Goal: Task Accomplishment & Management: Manage account settings

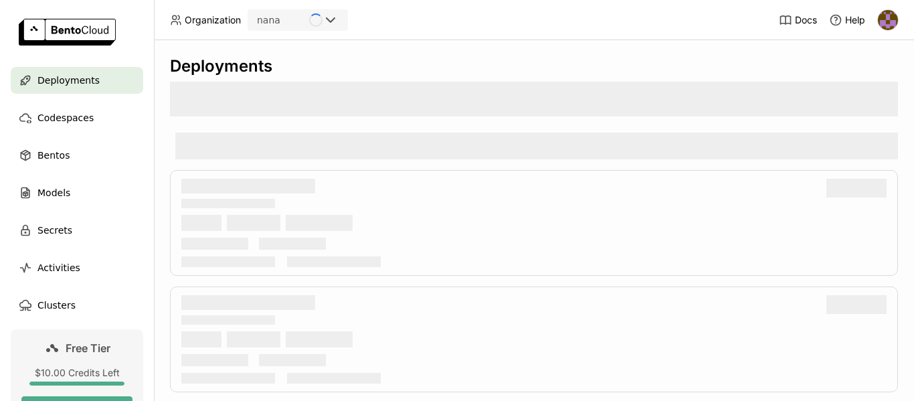
click at [888, 19] on img at bounding box center [888, 20] width 20 height 20
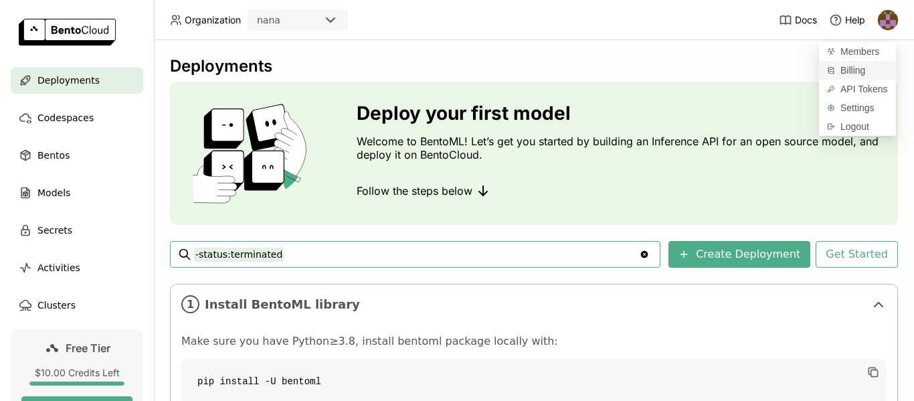
click at [862, 68] on span "Billing" at bounding box center [852, 70] width 25 height 12
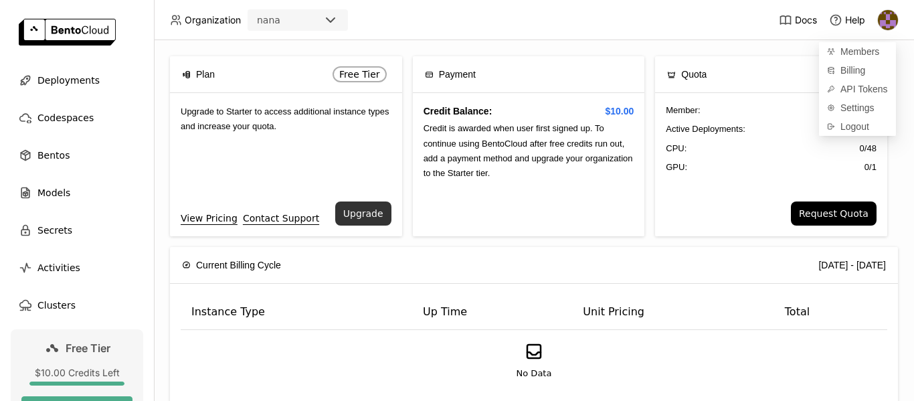
click at [360, 209] on button "Upgrade" at bounding box center [363, 213] width 56 height 24
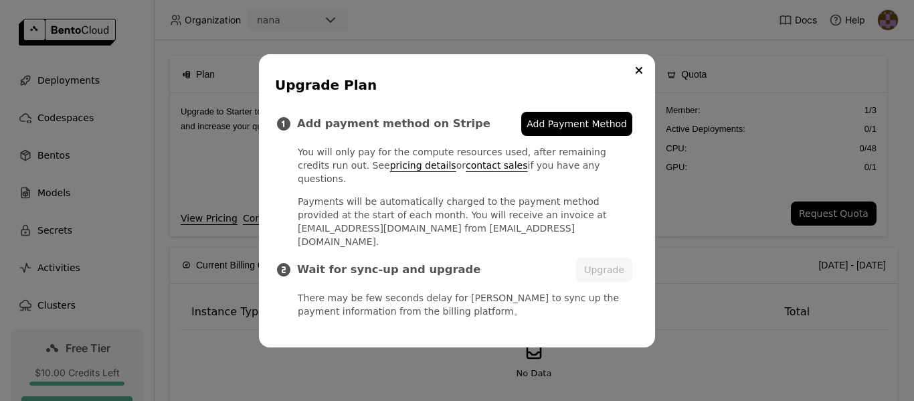
click at [575, 130] on span "Add Payment Method" at bounding box center [576, 123] width 100 height 13
click at [605, 261] on button "Upgrade" at bounding box center [604, 269] width 56 height 24
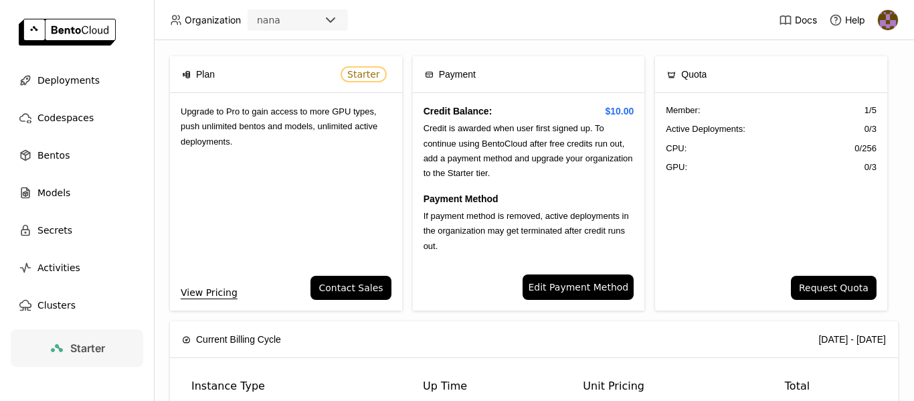
click at [332, 23] on icon at bounding box center [330, 20] width 16 height 16
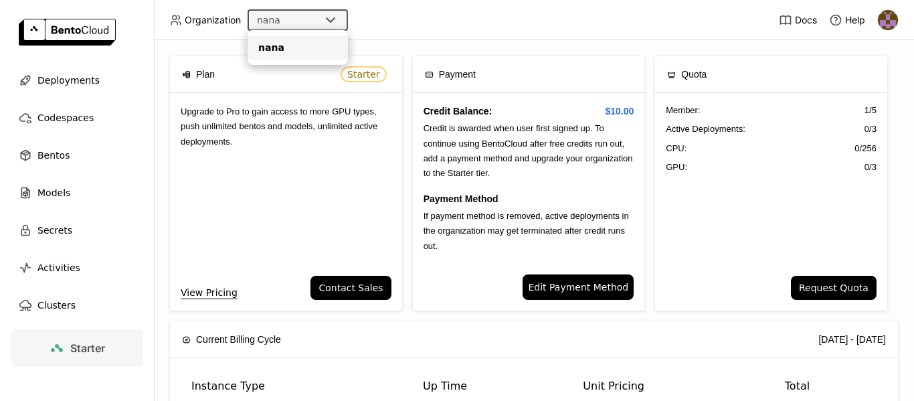
click at [204, 21] on span "Organization" at bounding box center [213, 20] width 56 height 12
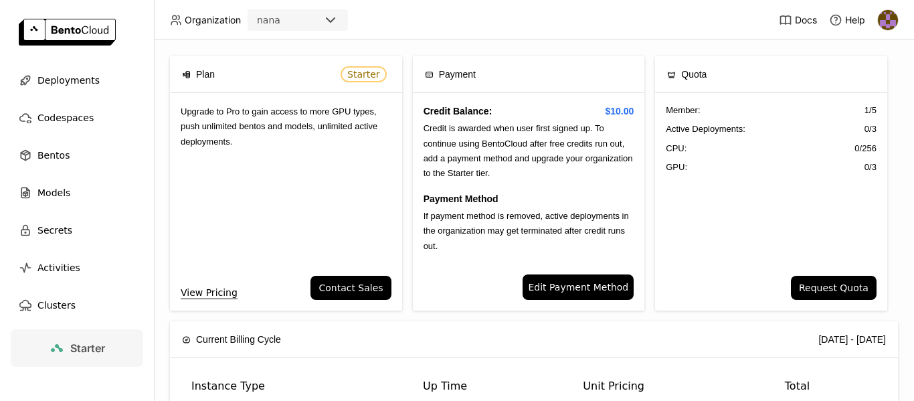
click at [888, 27] on img at bounding box center [888, 20] width 20 height 20
click at [857, 102] on span "Settings" at bounding box center [857, 108] width 34 height 12
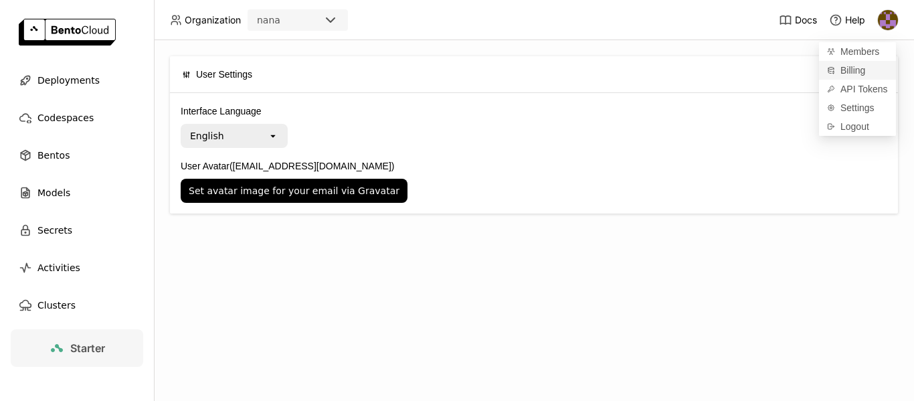
click at [853, 71] on span "Billing" at bounding box center [852, 70] width 25 height 12
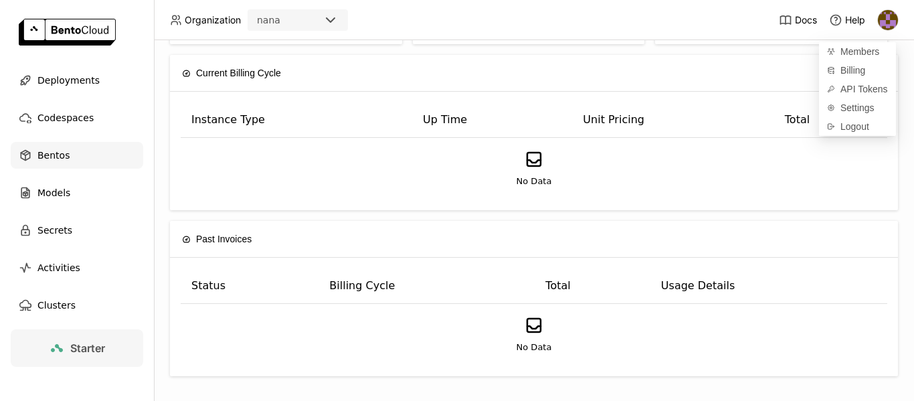
click at [64, 153] on span "Bentos" at bounding box center [53, 155] width 32 height 16
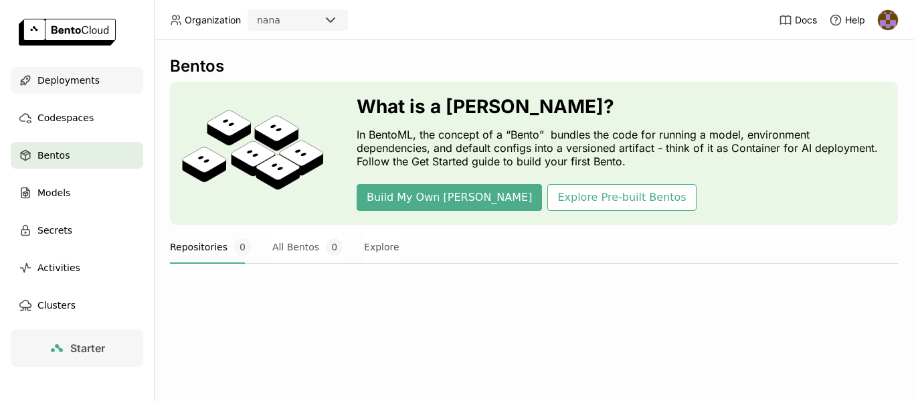
click at [72, 81] on span "Deployments" at bounding box center [68, 80] width 62 height 16
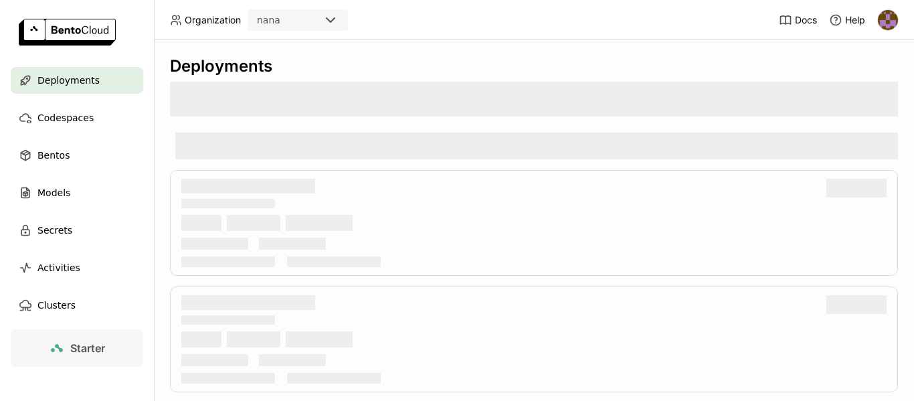
click at [887, 21] on img at bounding box center [888, 20] width 20 height 20
click at [858, 66] on span "Billing" at bounding box center [852, 70] width 25 height 12
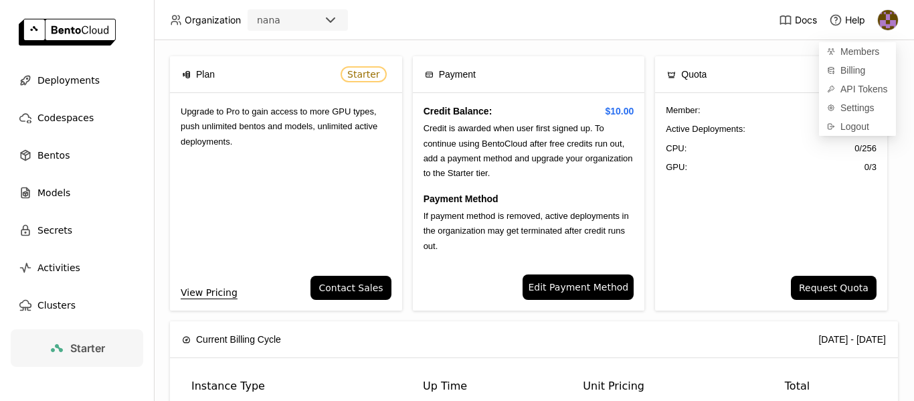
scroll to position [266, 0]
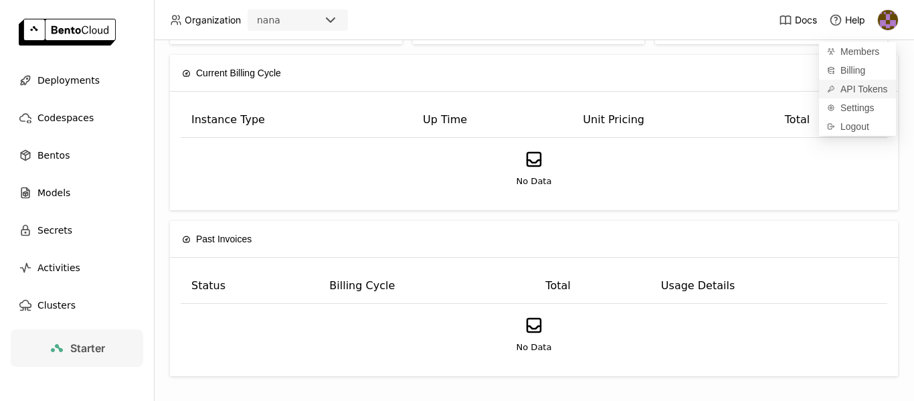
click at [869, 87] on span "API Tokens" at bounding box center [863, 89] width 47 height 12
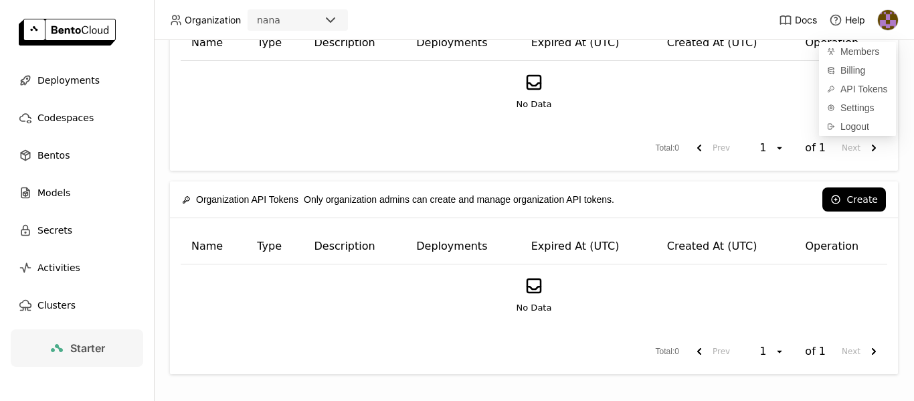
scroll to position [78, 0]
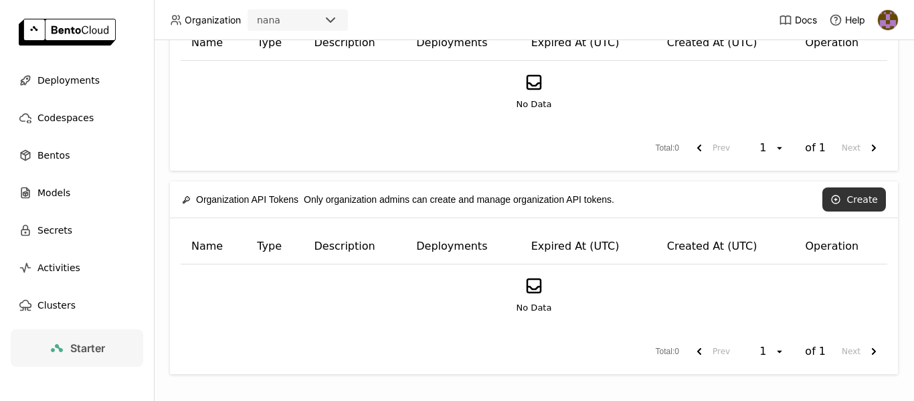
click at [845, 201] on button "Create" at bounding box center [854, 199] width 64 height 24
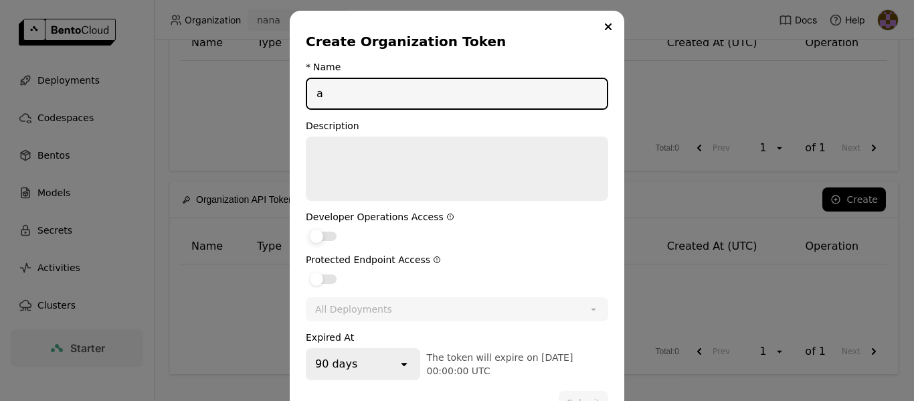
type input "a"
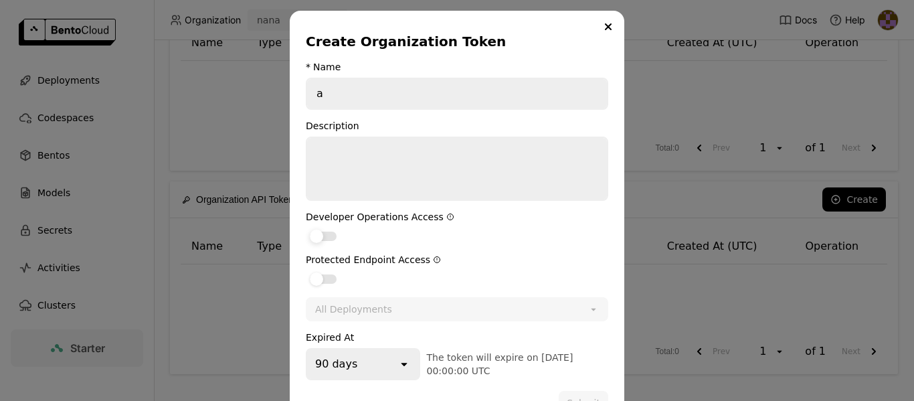
click at [325, 235] on div "dialog" at bounding box center [323, 235] width 27 height 9
click at [306, 227] on input "dialog" at bounding box center [306, 227] width 0 height 0
click at [324, 274] on label "dialog" at bounding box center [457, 278] width 302 height 16
click at [306, 270] on input "dialog" at bounding box center [306, 270] width 0 height 0
click at [375, 374] on div "90 days" at bounding box center [352, 363] width 90 height 29
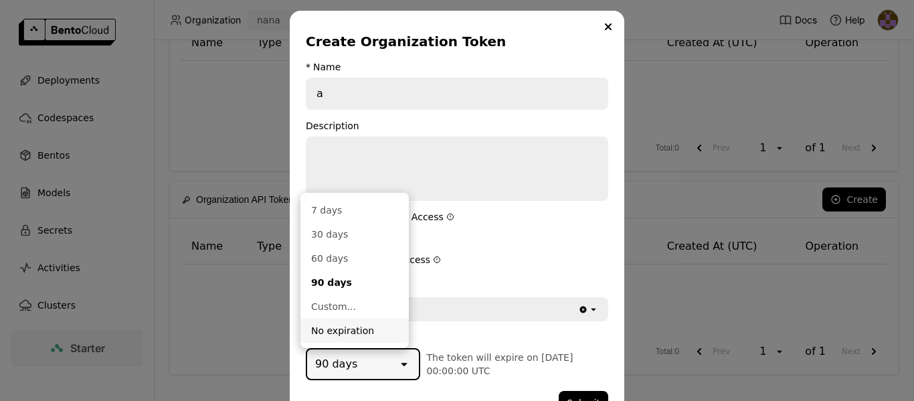
click at [355, 331] on div "No expiration" at bounding box center [354, 330] width 87 height 13
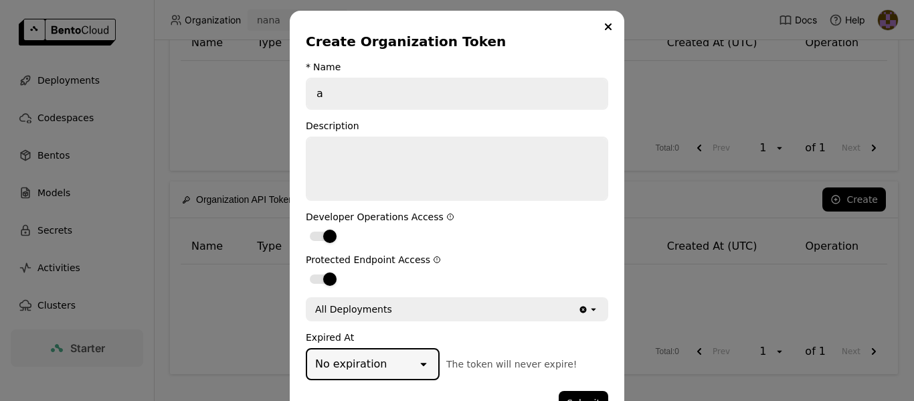
scroll to position [38, 0]
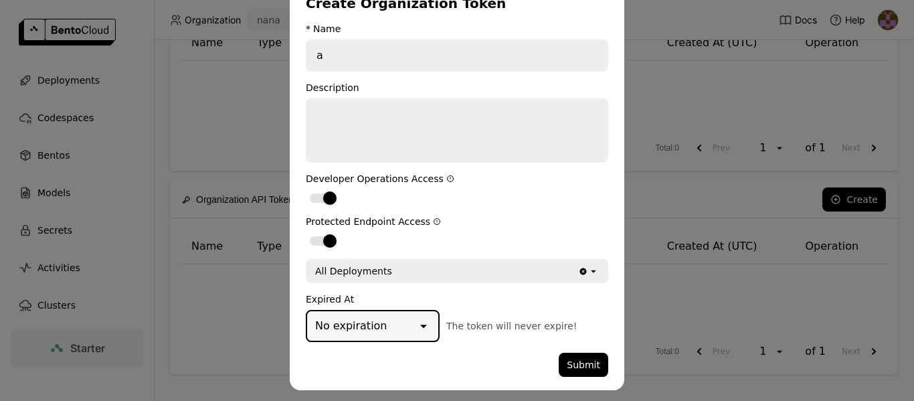
click at [488, 272] on div "All Deployments" at bounding box center [442, 270] width 271 height 21
click at [528, 200] on label "dialog" at bounding box center [457, 197] width 302 height 16
click at [306, 189] on input "dialog" at bounding box center [306, 189] width 0 height 0
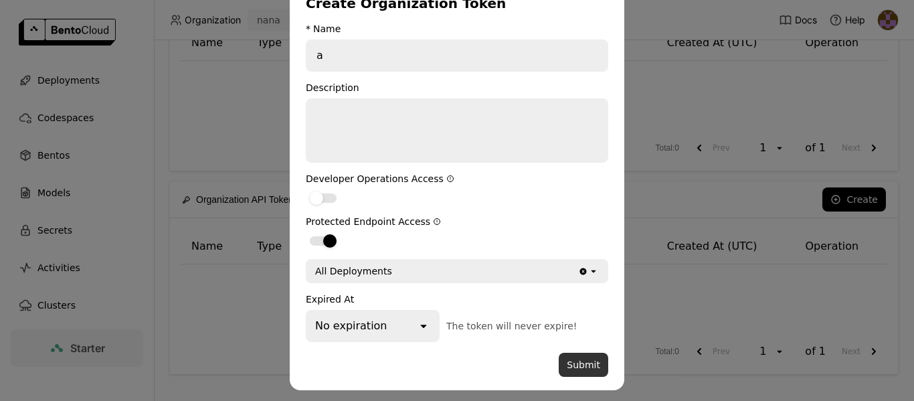
click at [585, 360] on button "Submit" at bounding box center [582, 364] width 49 height 24
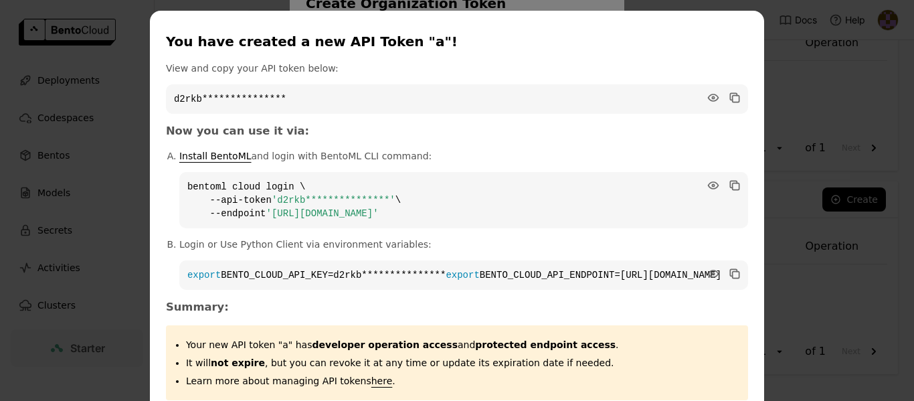
scroll to position [57, 0]
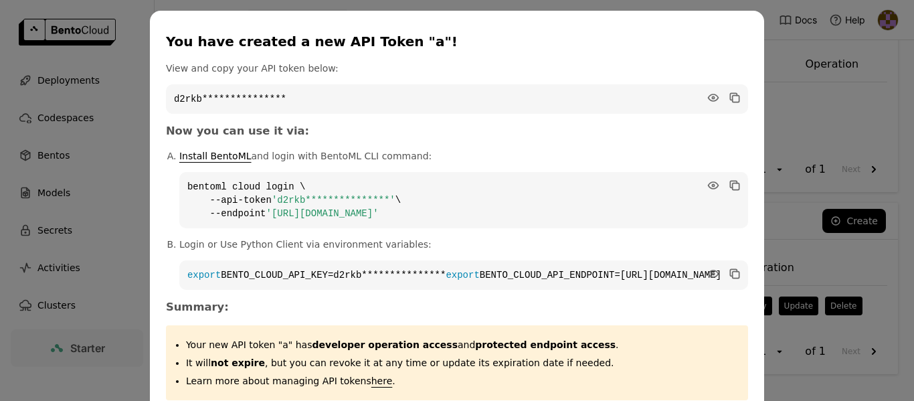
click at [756, 77] on div "**********" at bounding box center [457, 236] width 914 height 472
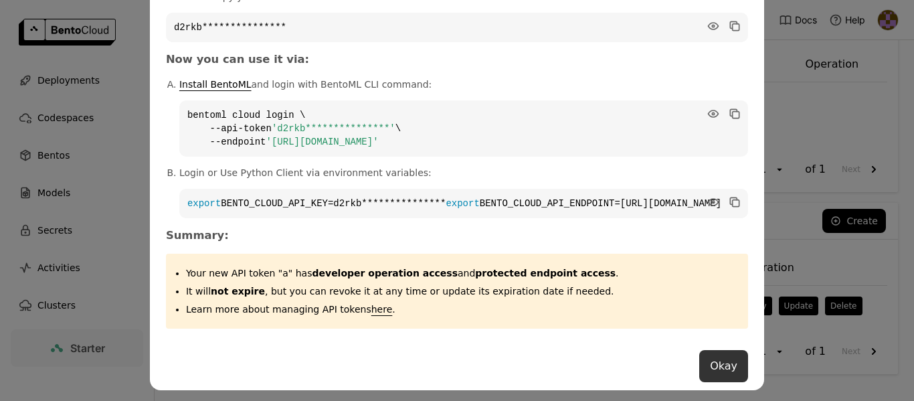
click at [699, 368] on button "Okay" at bounding box center [723, 366] width 49 height 32
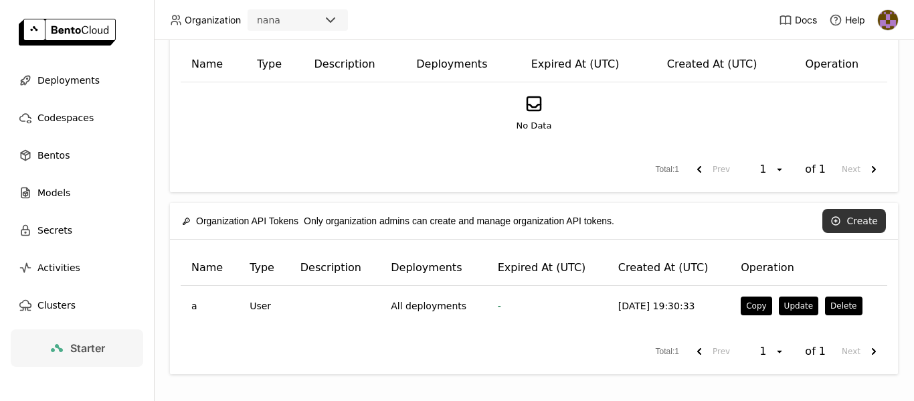
scroll to position [0, 0]
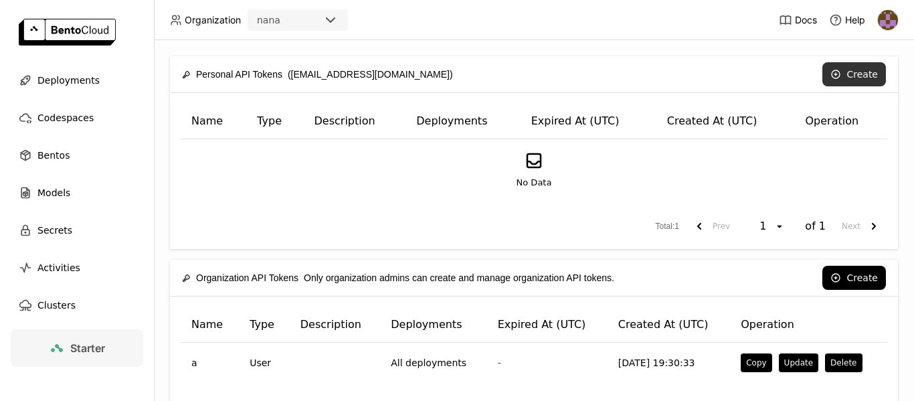
click at [851, 77] on button "Create" at bounding box center [854, 74] width 64 height 24
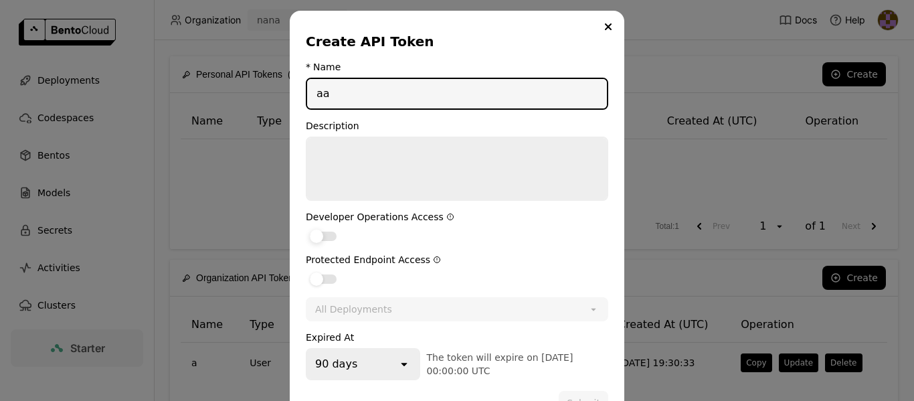
type input "aa"
click at [320, 235] on div "dialog" at bounding box center [323, 235] width 27 height 9
click at [306, 227] on input "dialog" at bounding box center [306, 227] width 0 height 0
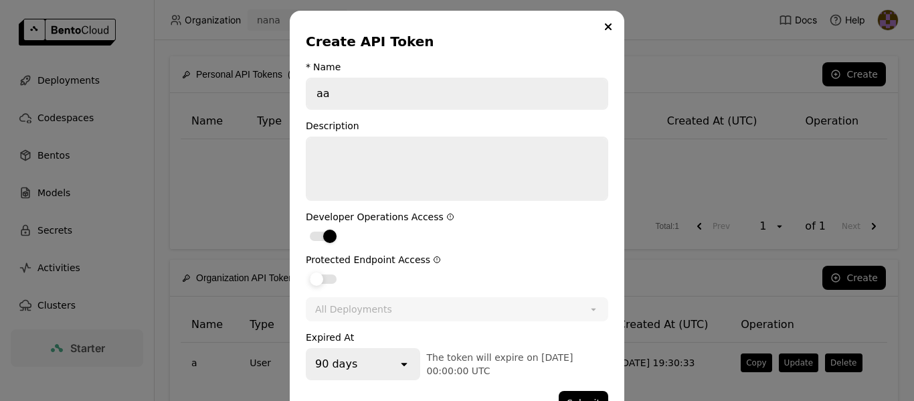
click at [324, 278] on div "dialog" at bounding box center [323, 278] width 27 height 9
click at [306, 270] on input "dialog" at bounding box center [306, 270] width 0 height 0
click at [353, 359] on div "90 days" at bounding box center [352, 363] width 90 height 29
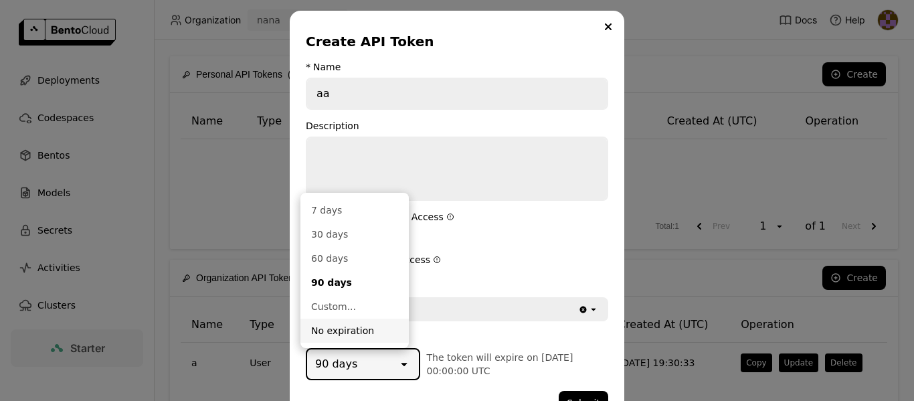
click at [350, 329] on div "No expiration" at bounding box center [354, 330] width 87 height 13
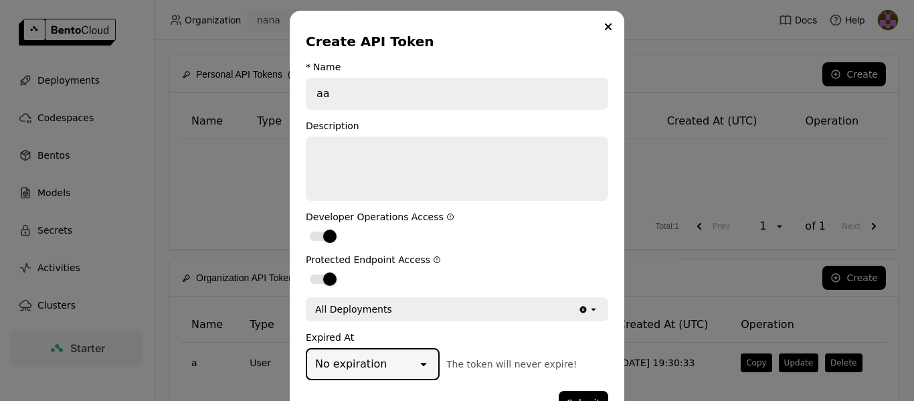
scroll to position [38, 0]
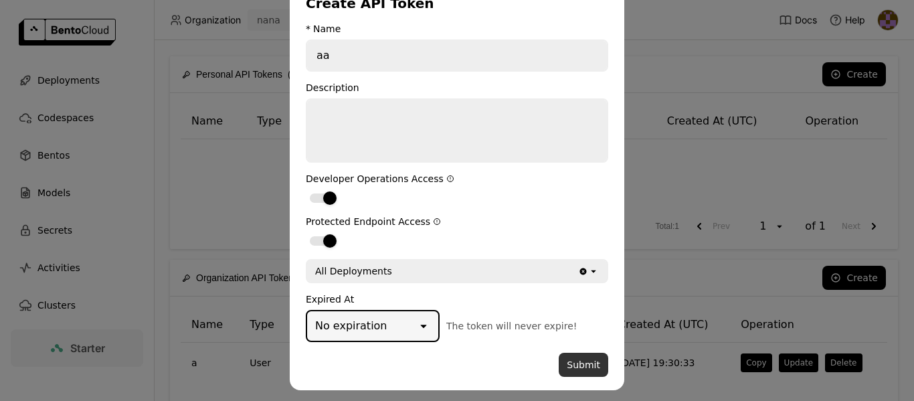
click at [574, 364] on button "Submit" at bounding box center [582, 364] width 49 height 24
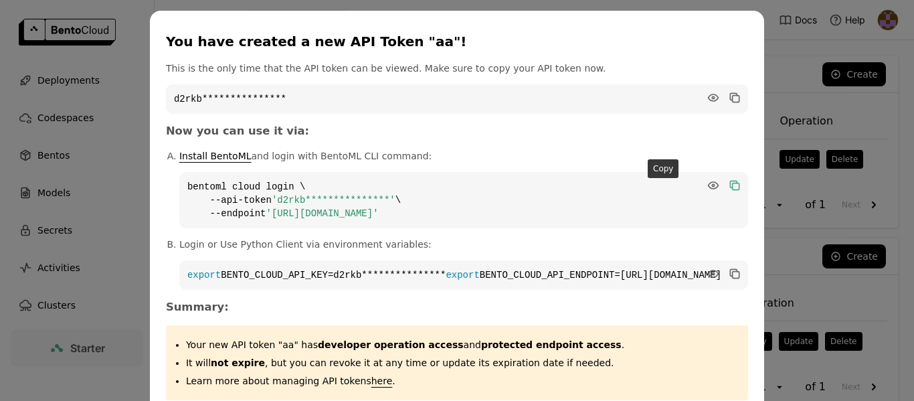
click at [730, 183] on icon "dialog" at bounding box center [733, 184] width 7 height 7
click at [0, 352] on div "**********" at bounding box center [457, 236] width 914 height 472
click at [99, 109] on div "**********" at bounding box center [457, 236] width 914 height 472
click at [757, 54] on div "**********" at bounding box center [457, 236] width 914 height 472
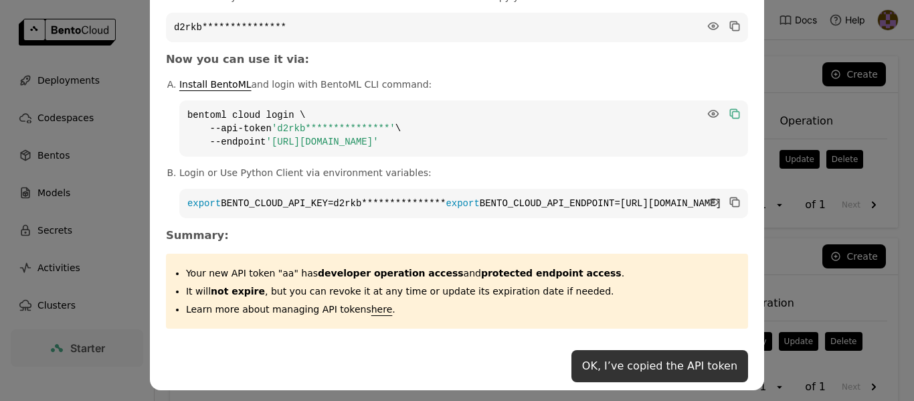
click at [619, 355] on button "OK, I’ve copied the API token" at bounding box center [659, 366] width 177 height 32
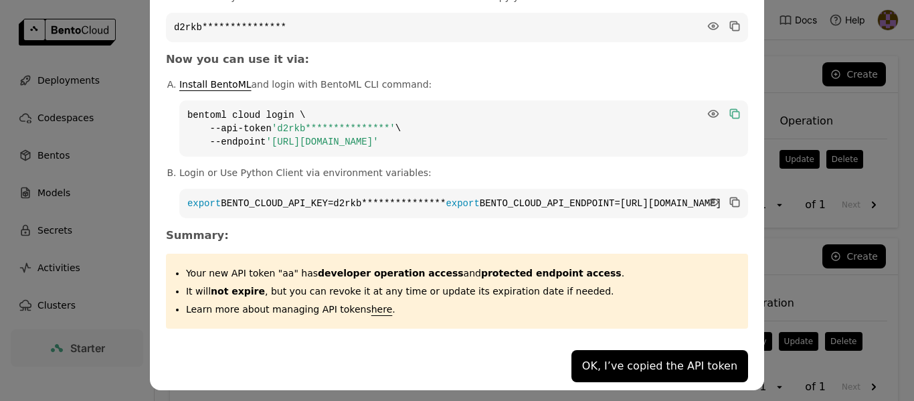
scroll to position [0, 0]
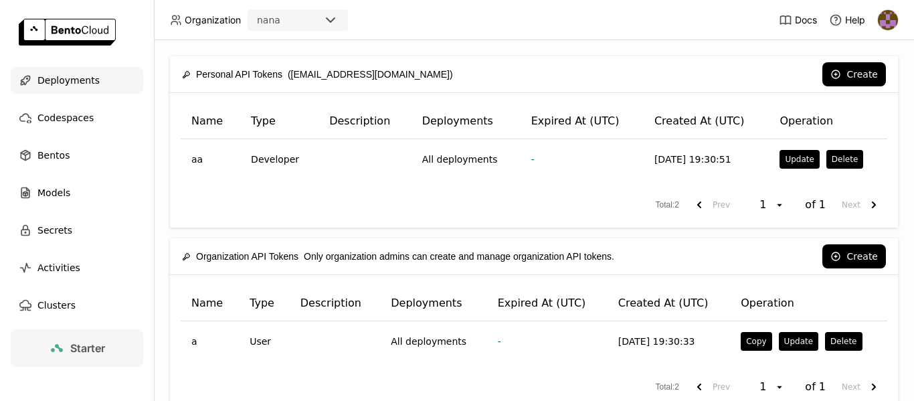
click at [78, 74] on span "Deployments" at bounding box center [68, 80] width 62 height 16
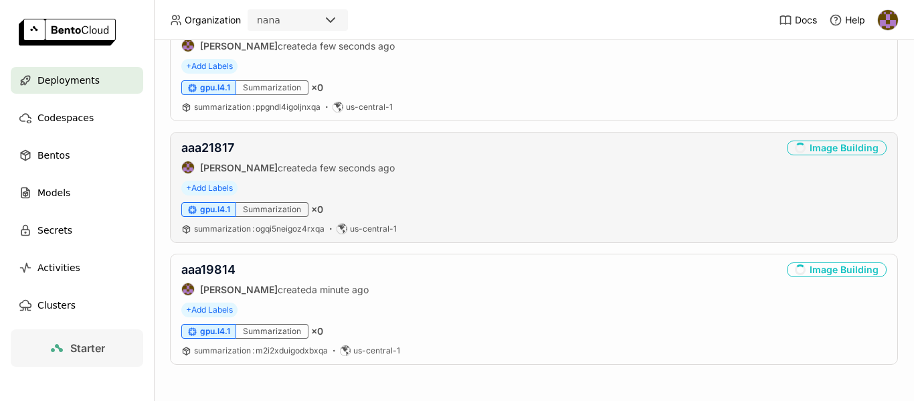
scroll to position [173, 0]
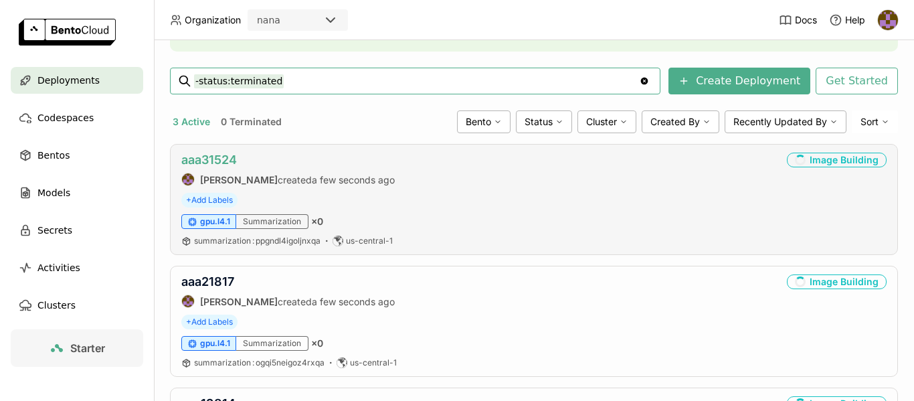
click at [229, 158] on link "aaa31524" at bounding box center [209, 159] width 56 height 14
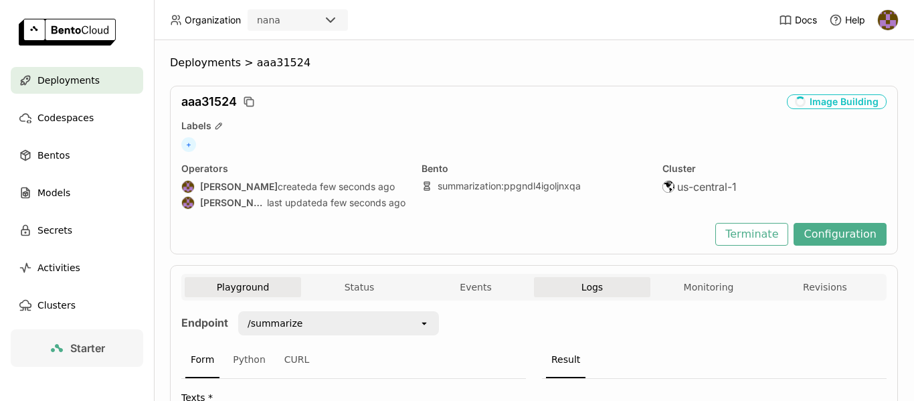
click at [583, 284] on span "Logs" at bounding box center [591, 287] width 21 height 12
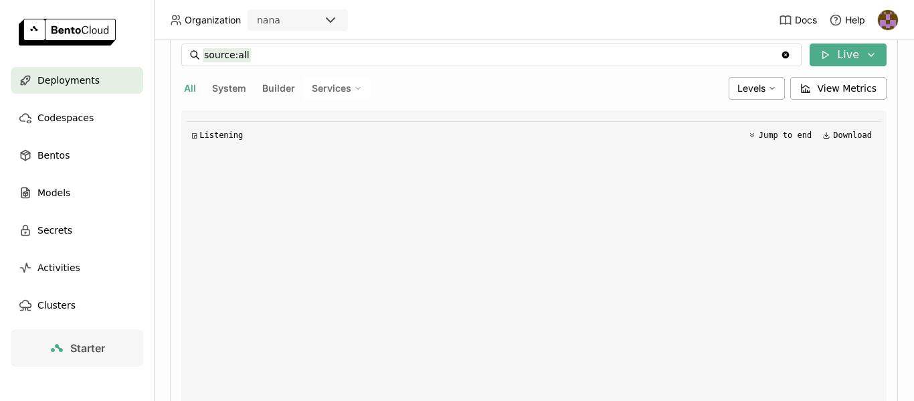
click at [81, 80] on span "Deployments" at bounding box center [68, 80] width 62 height 16
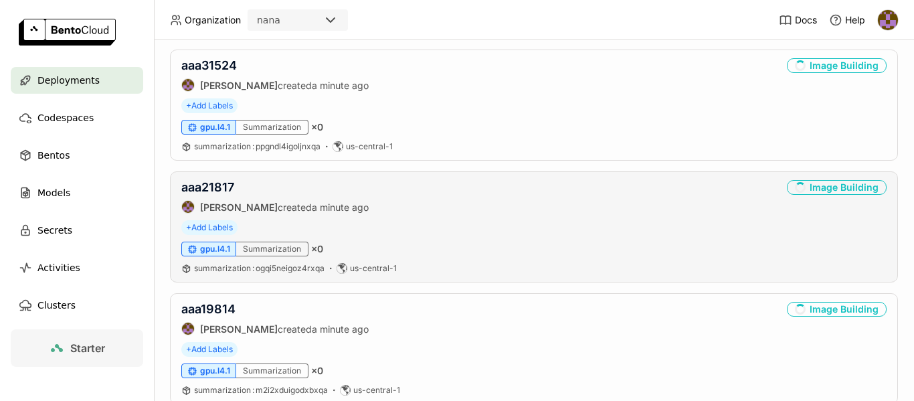
scroll to position [307, 0]
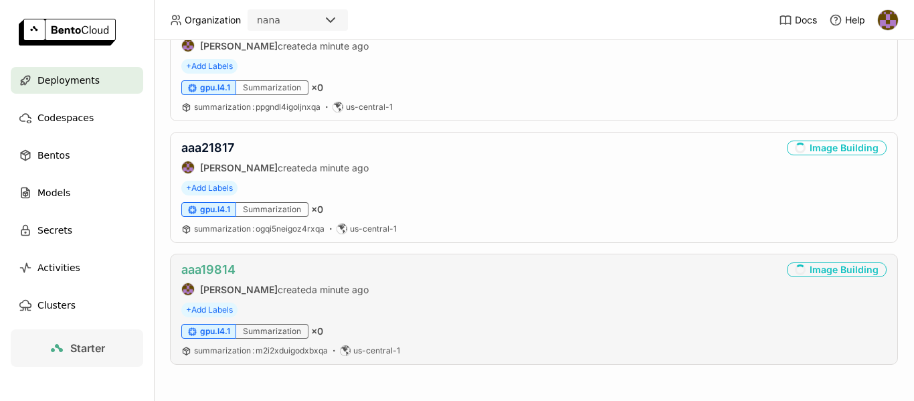
click at [223, 274] on link "aaa19814" at bounding box center [208, 269] width 54 height 14
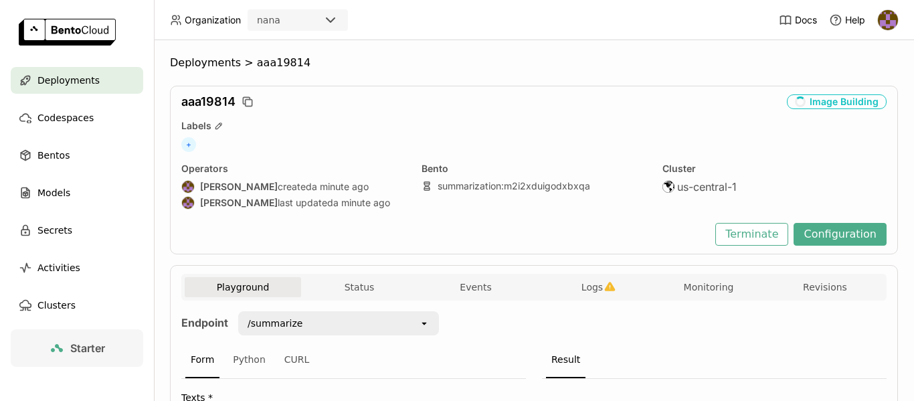
click at [0, 308] on ul "Deployments Codespaces Bentos Models Secrets Activities Clusters" at bounding box center [77, 192] width 154 height 251
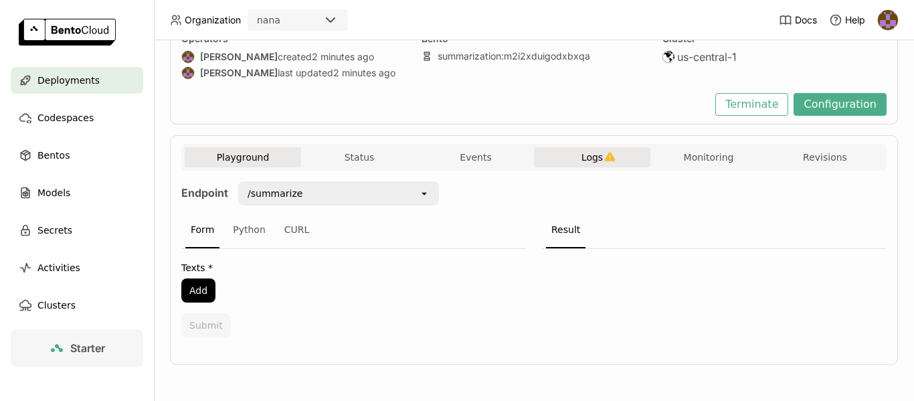
click at [588, 163] on span "Logs" at bounding box center [591, 157] width 21 height 12
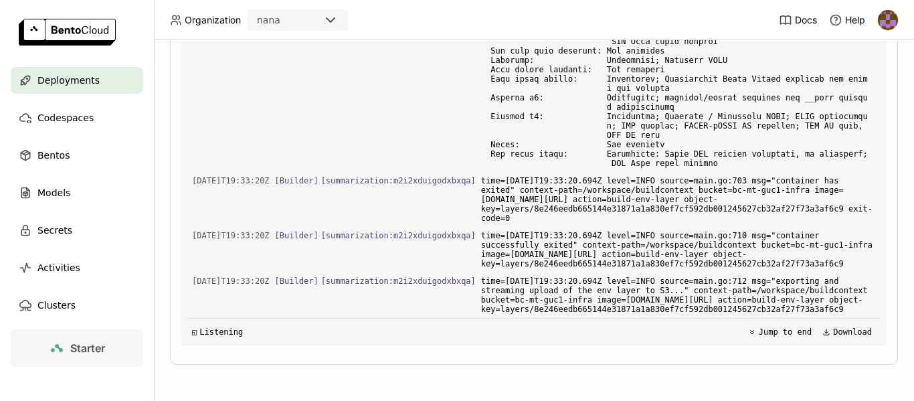
scroll to position [24880, 0]
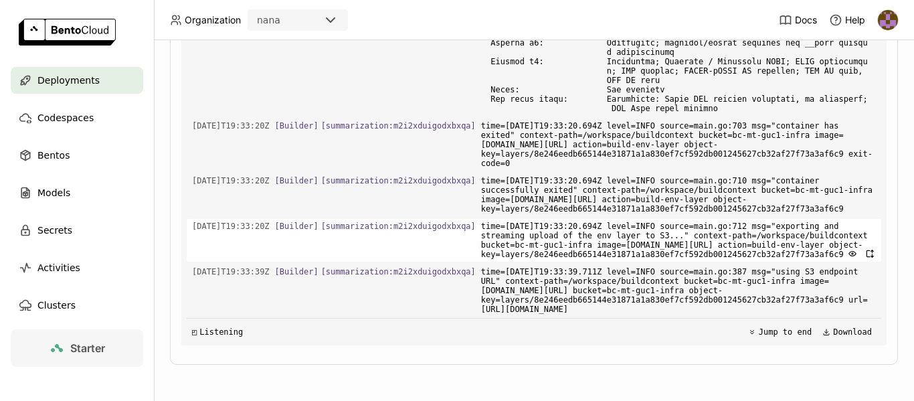
click at [0, 354] on div "Starter" at bounding box center [77, 378] width 154 height 99
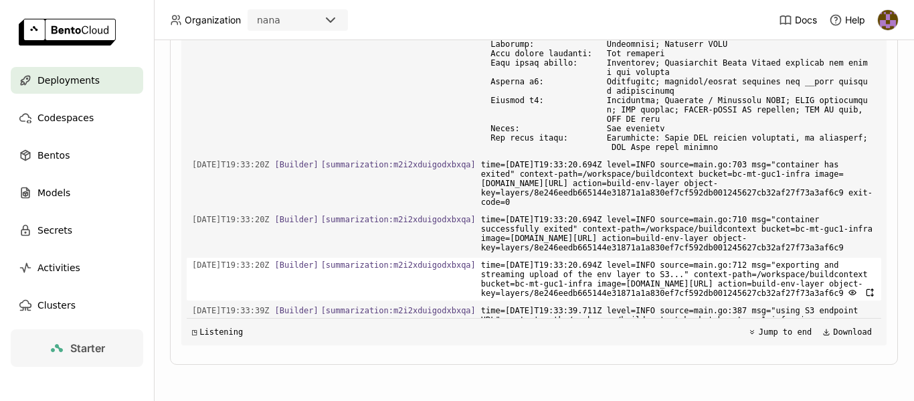
scroll to position [24944, 0]
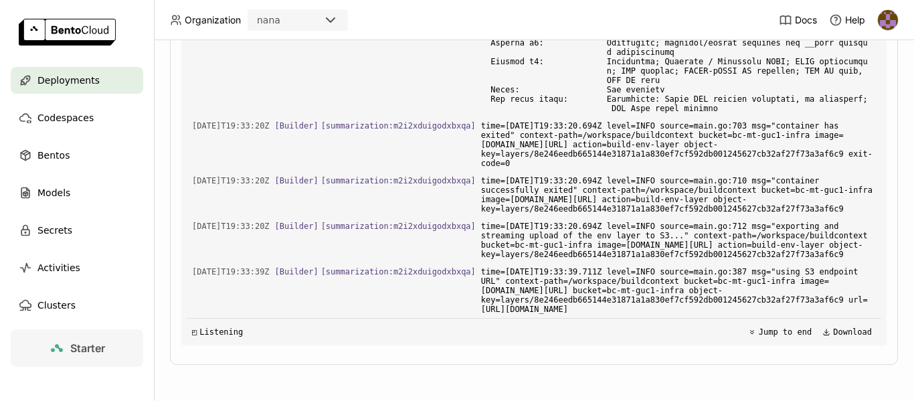
click at [79, 79] on span "Deployments" at bounding box center [68, 80] width 62 height 16
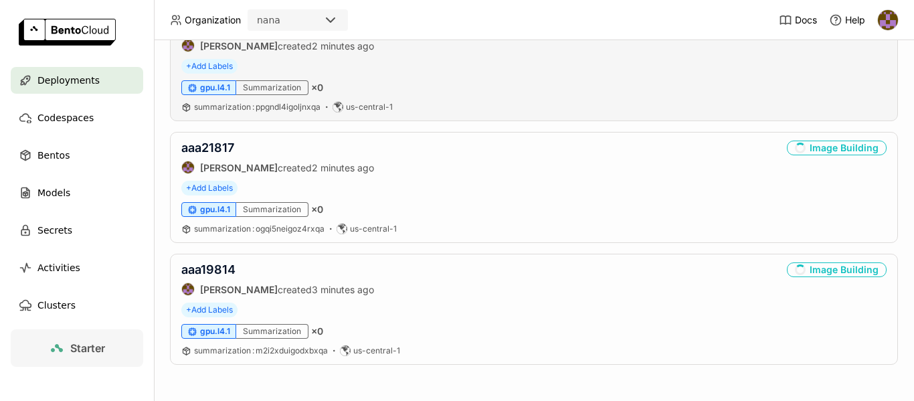
scroll to position [240, 0]
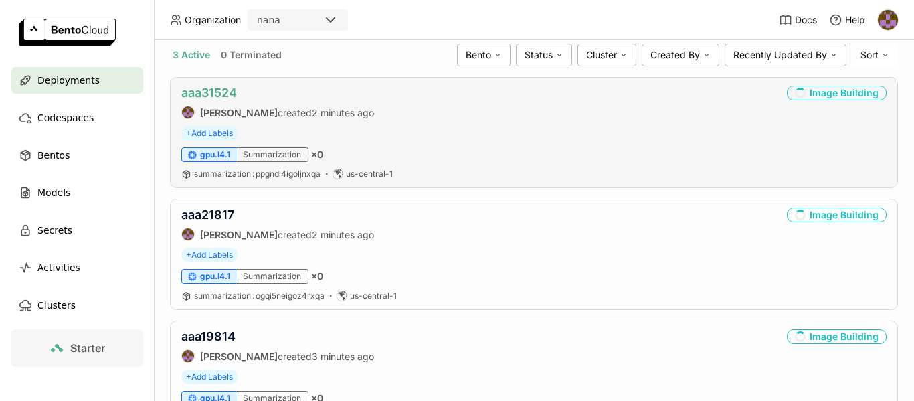
click at [223, 93] on link "aaa31524" at bounding box center [209, 93] width 56 height 14
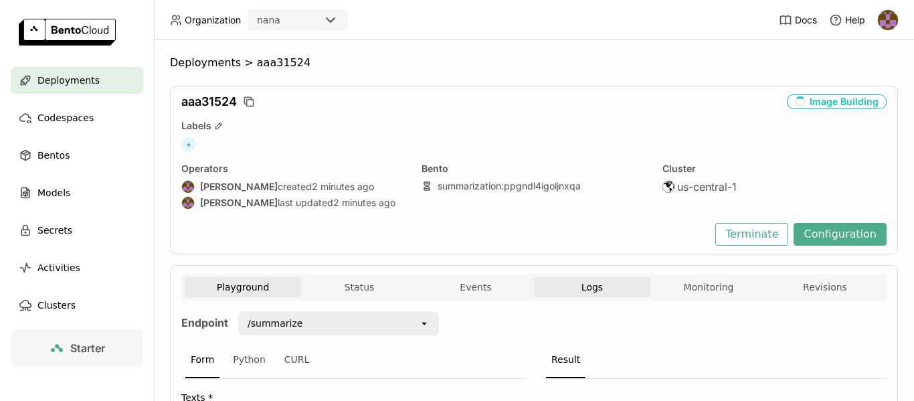
click at [581, 288] on span "Logs" at bounding box center [591, 287] width 21 height 12
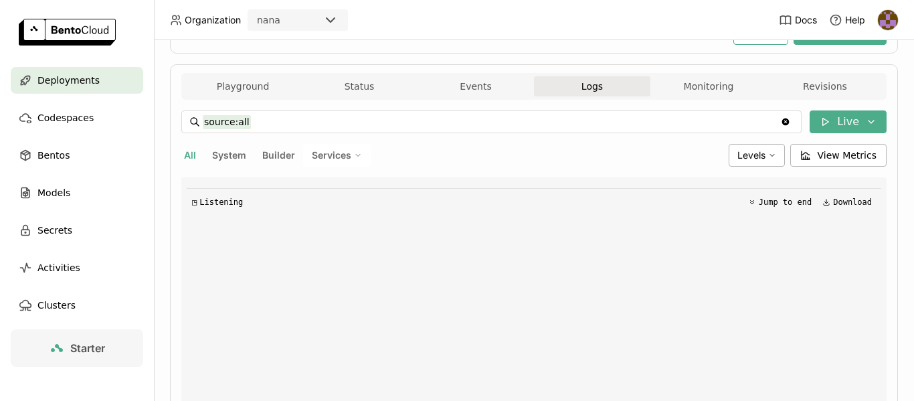
click at [71, 83] on span "Deployments" at bounding box center [68, 80] width 62 height 16
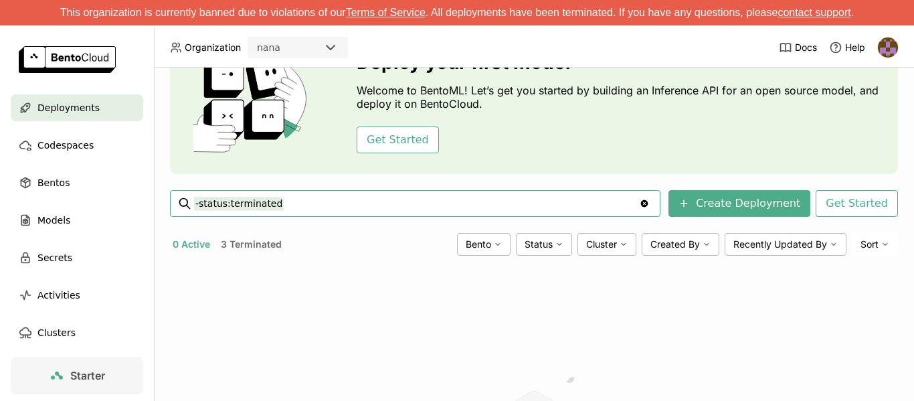
scroll to position [11, 0]
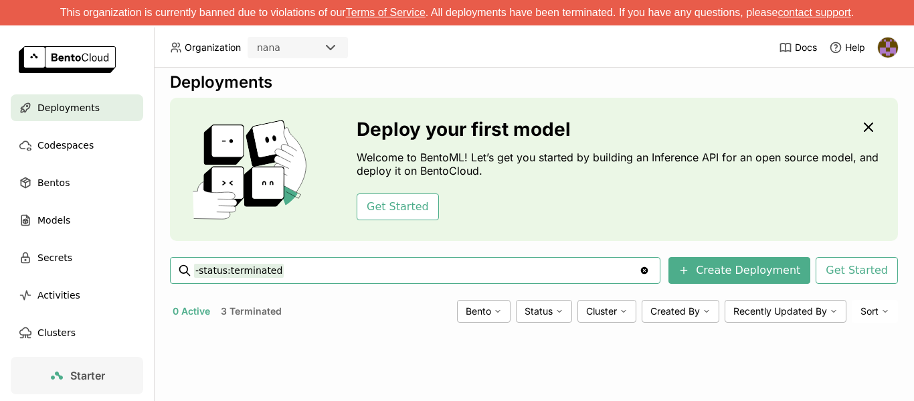
click at [641, 270] on icon "Clear value" at bounding box center [644, 270] width 11 height 11
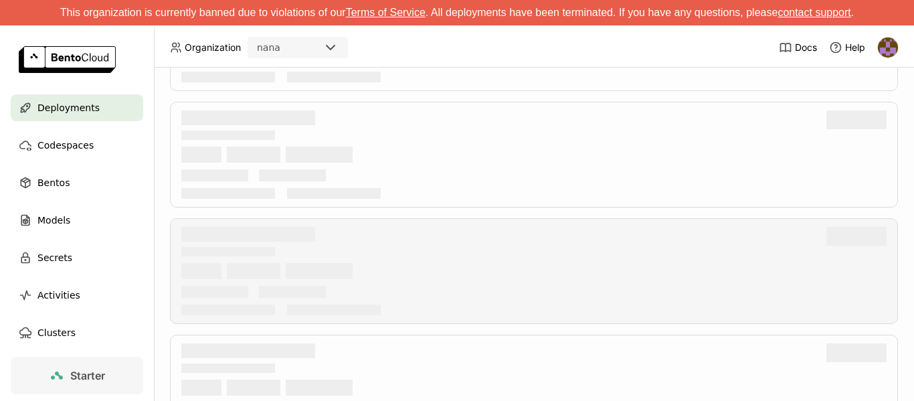
scroll to position [203, 0]
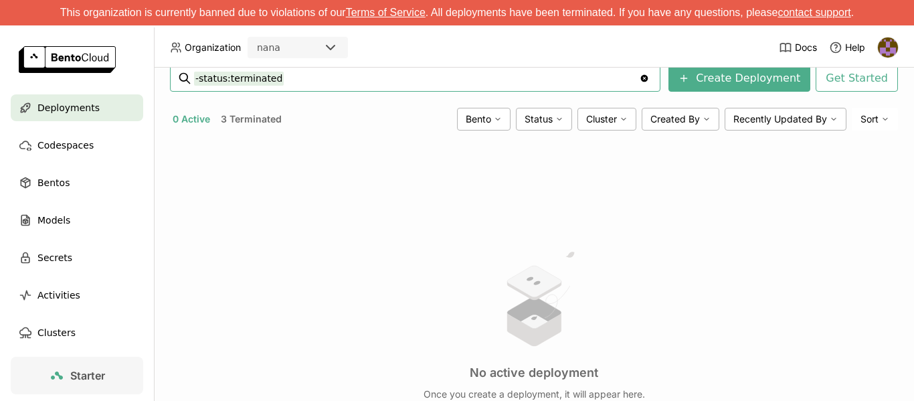
click at [898, 47] on div at bounding box center [887, 47] width 21 height 21
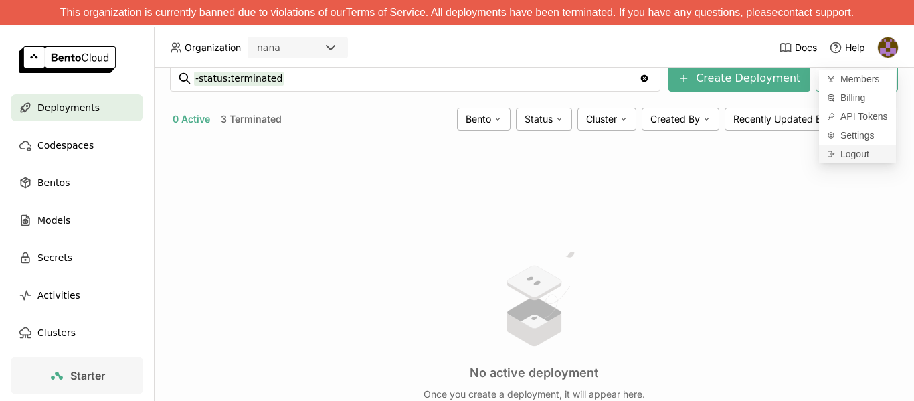
click at [849, 151] on span "Logout" at bounding box center [854, 154] width 29 height 12
